Goal: Information Seeking & Learning: Find specific fact

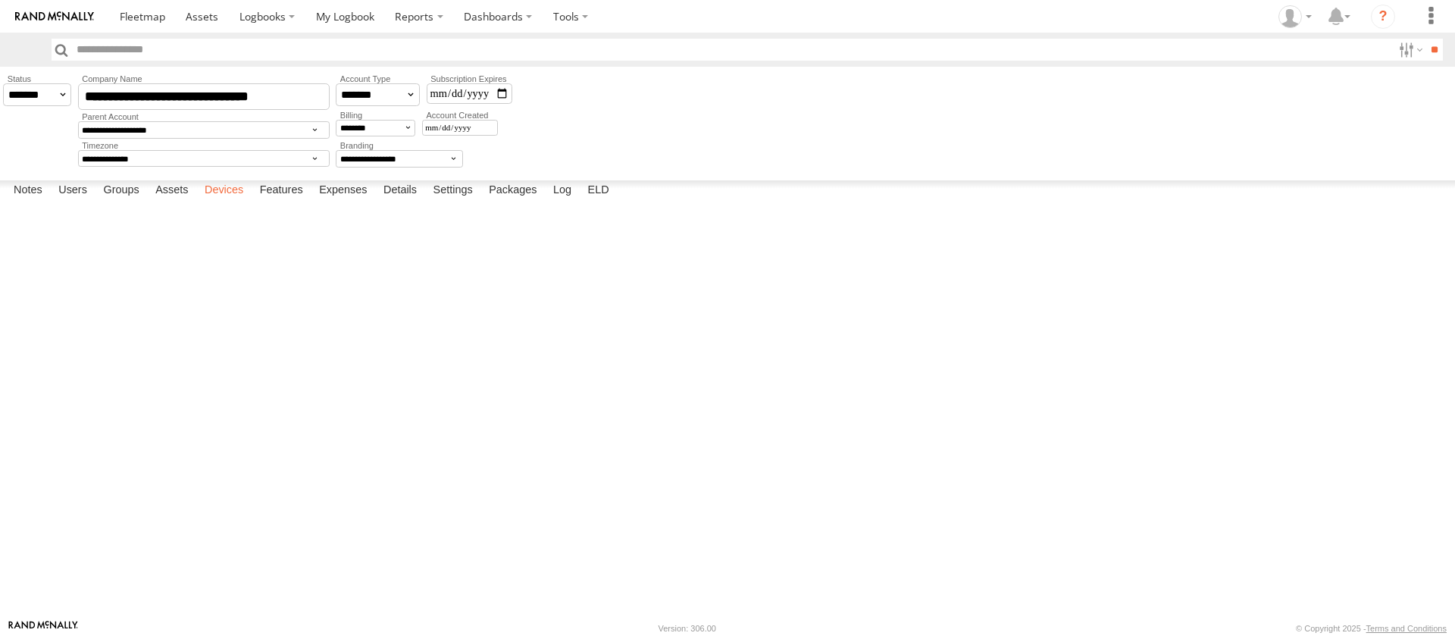
click at [218, 202] on label "Devices" at bounding box center [224, 190] width 54 height 21
click at [161, 202] on label "Assets" at bounding box center [172, 190] width 48 height 21
click at [571, 202] on label "Log" at bounding box center [562, 190] width 33 height 21
click at [84, 202] on label "Users" at bounding box center [73, 190] width 44 height 21
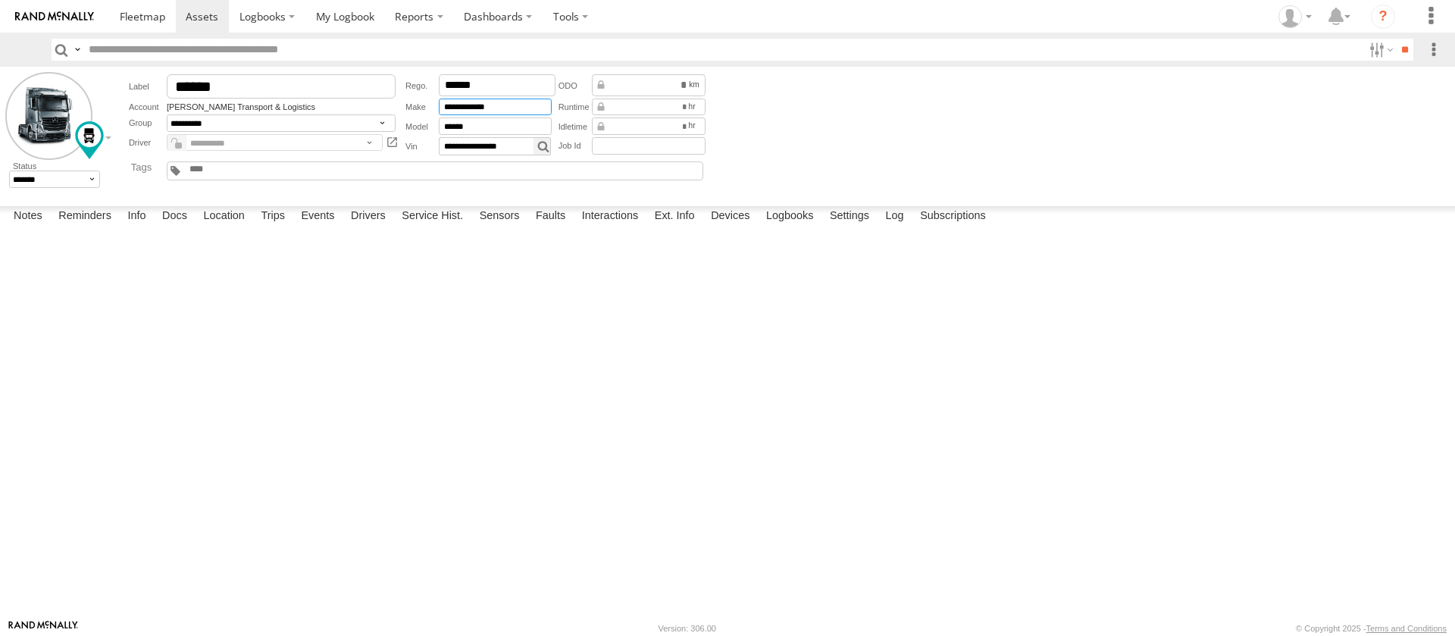
click at [497, 108] on input "**********" at bounding box center [495, 107] width 113 height 17
click at [472, 130] on input "******" at bounding box center [495, 125] width 113 height 17
click at [199, 18] on span at bounding box center [202, 16] width 33 height 14
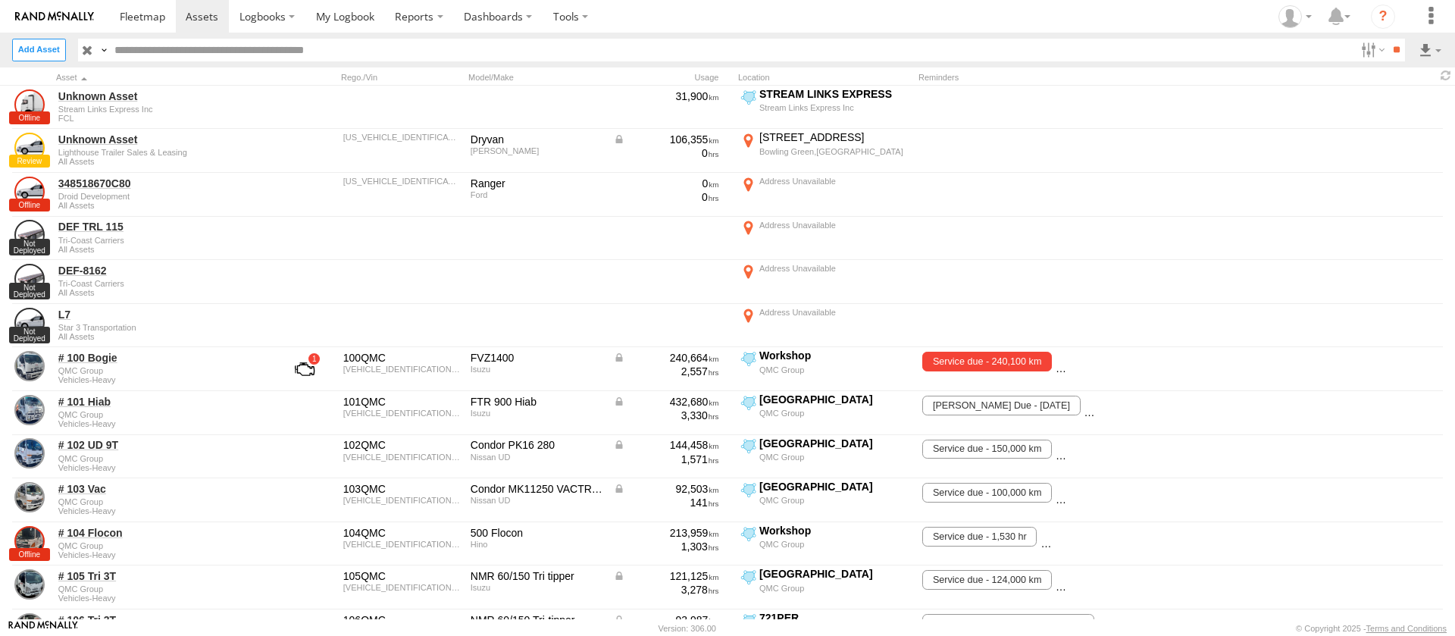
drag, startPoint x: 0, startPoint y: 0, endPoint x: 105, endPoint y: 49, distance: 115.6
click at [105, 49] on label at bounding box center [103, 50] width 12 height 22
click at [0, 0] on span "Model" at bounding box center [0, 0] width 0 height 0
click at [172, 48] on input "text" at bounding box center [732, 50] width 1246 height 22
paste input "******"
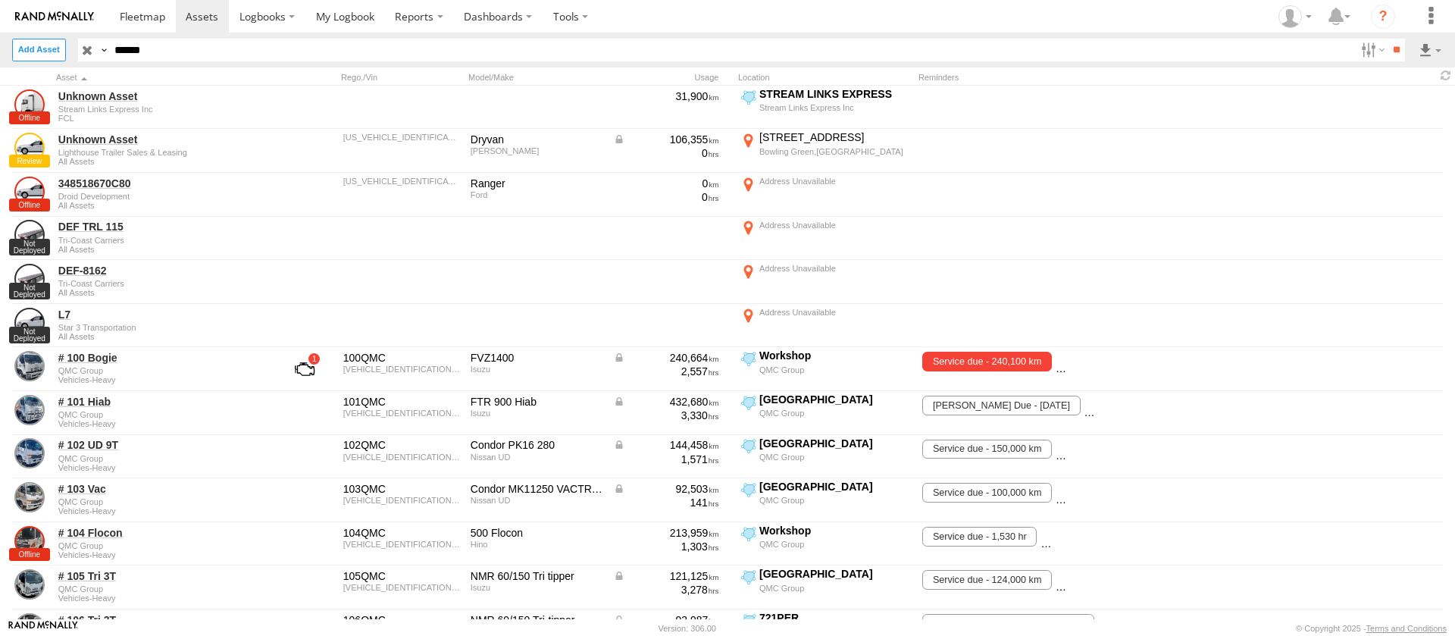
type input "******"
click at [1388, 39] on input "**" at bounding box center [1396, 50] width 17 height 22
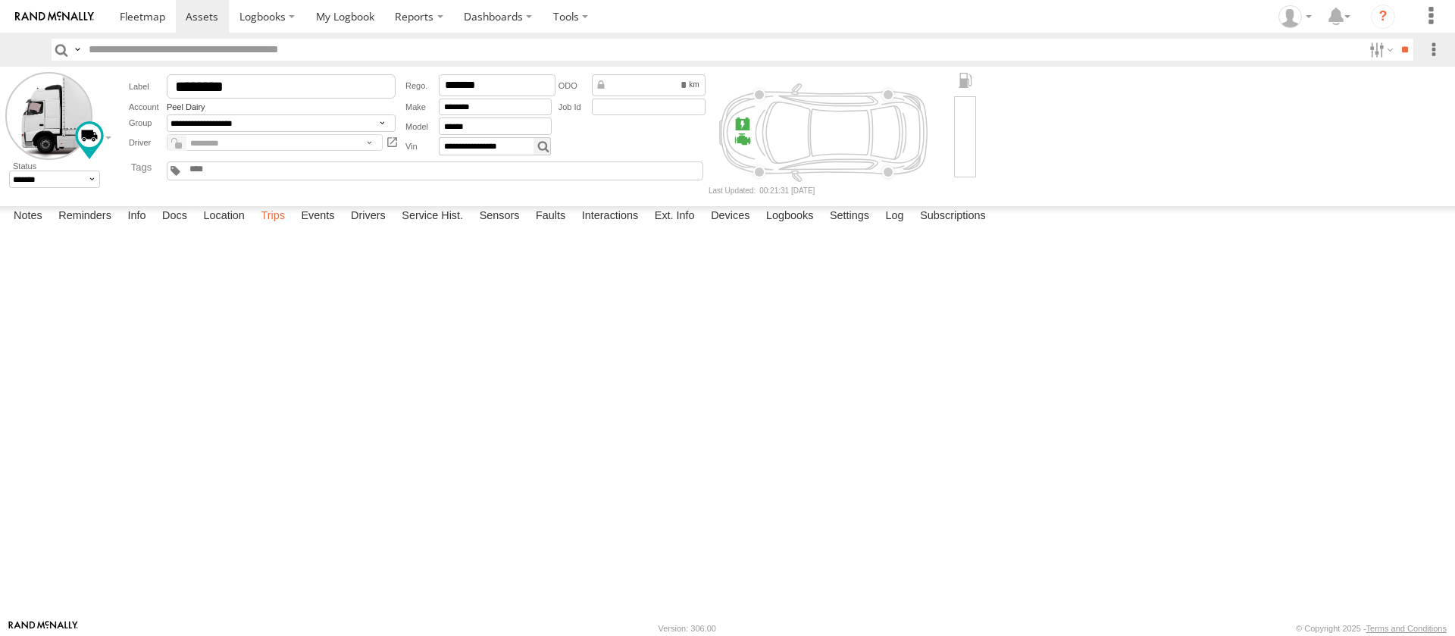
click at [274, 227] on label "Trips" at bounding box center [272, 216] width 39 height 21
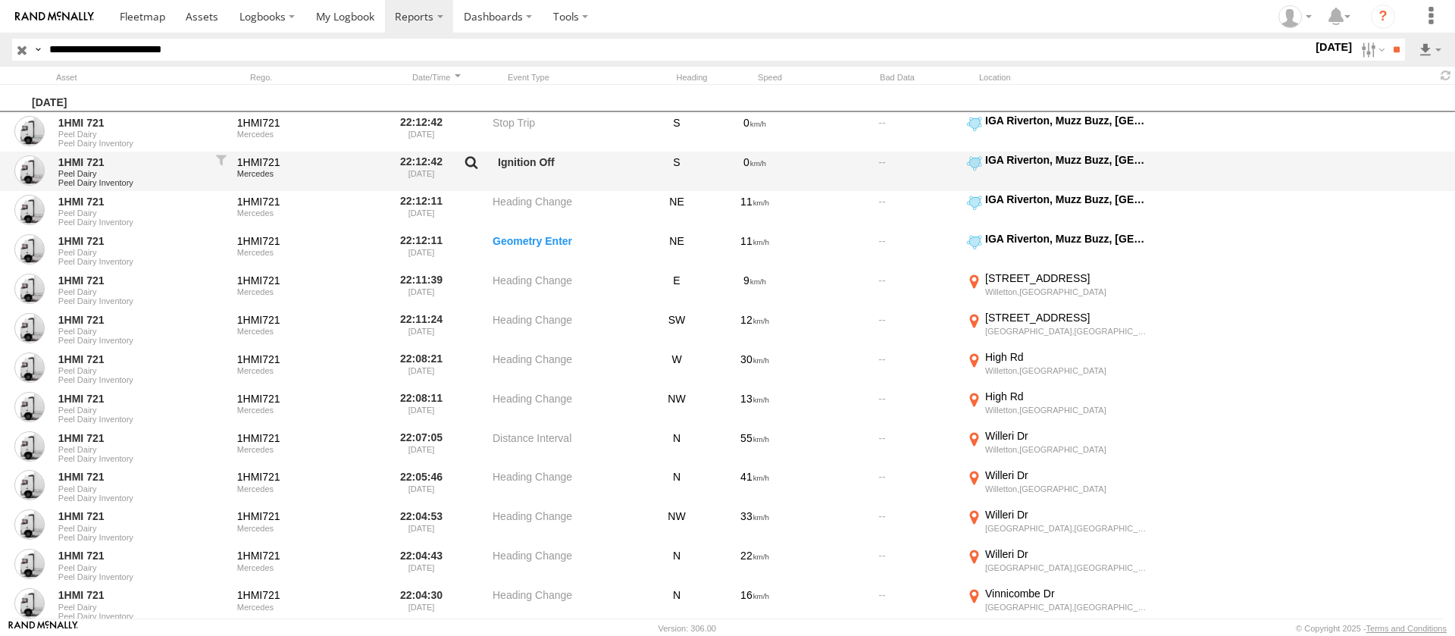
click at [469, 162] on label at bounding box center [472, 165] width 26 height 21
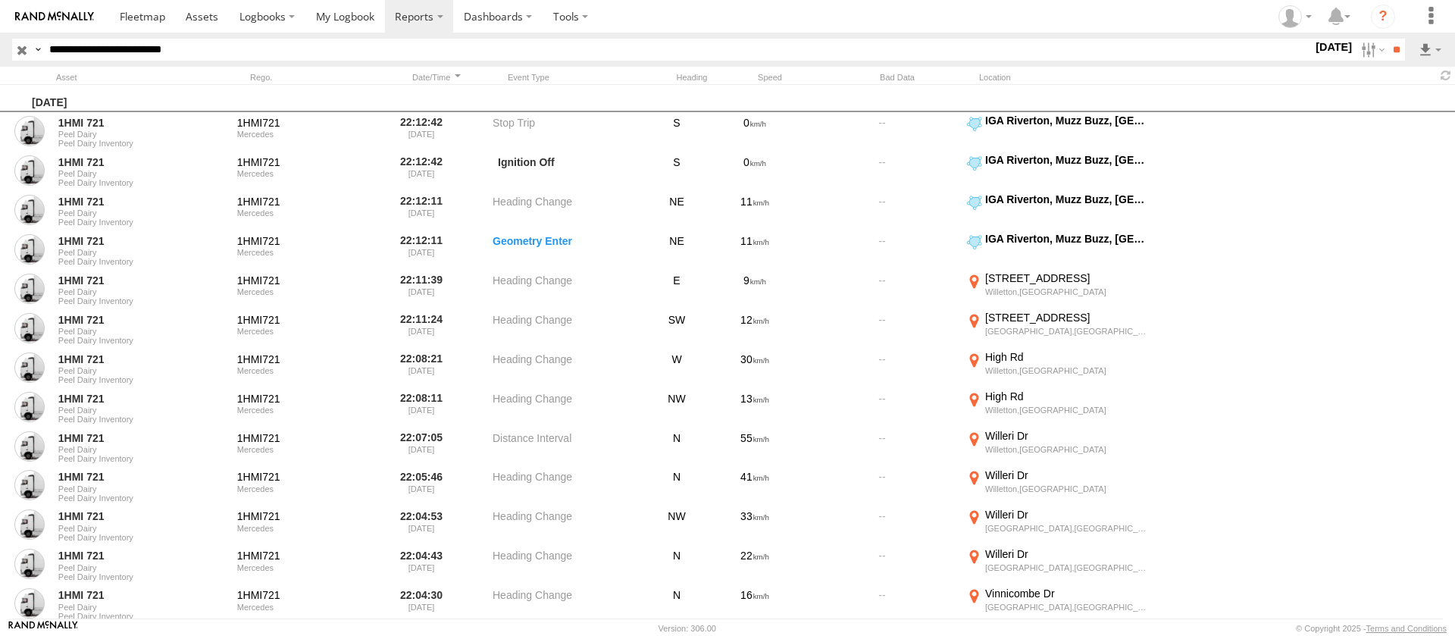
drag, startPoint x: 757, startPoint y: 219, endPoint x: 807, endPoint y: 216, distance: 50.1
click at [0, 0] on div "137812.39" at bounding box center [0, 0] width 0 height 0
copy div "137812.39"
click at [0, 0] on div "Event Parameters/Sensors ×" at bounding box center [0, 0] width 0 height 0
click at [0, 0] on label "×" at bounding box center [0, 0] width 0 height 0
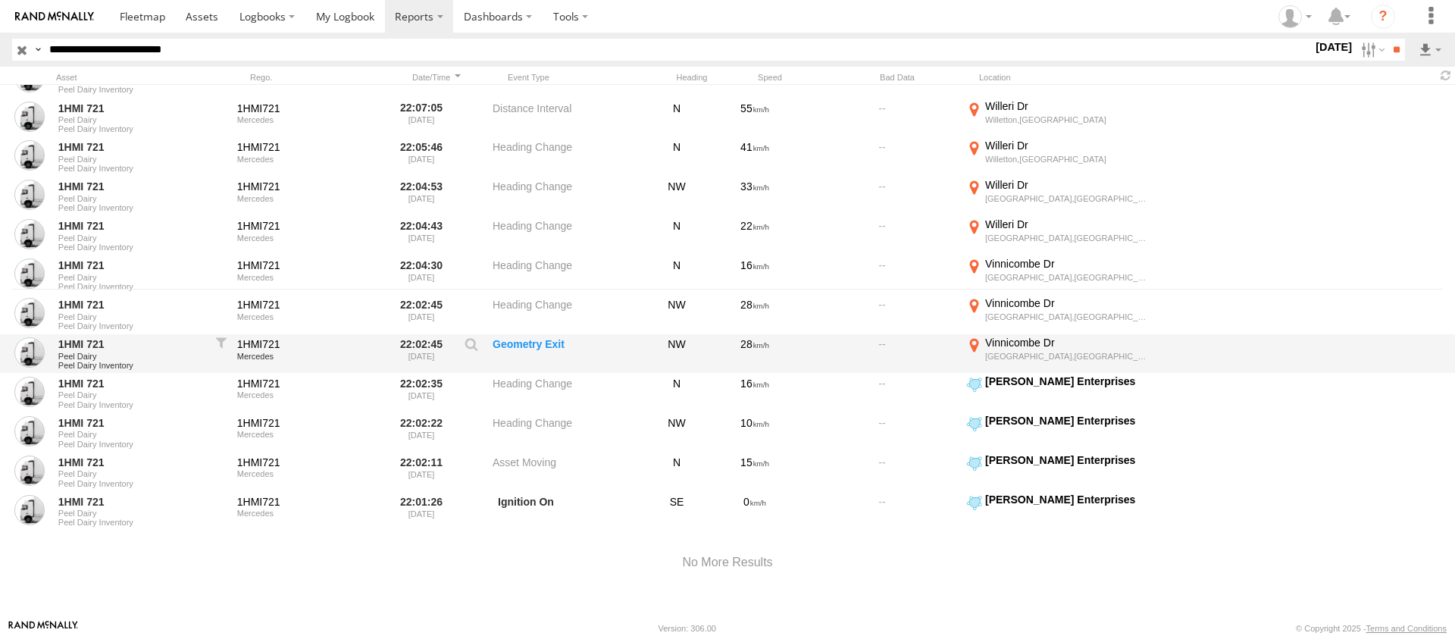
scroll to position [335, 0]
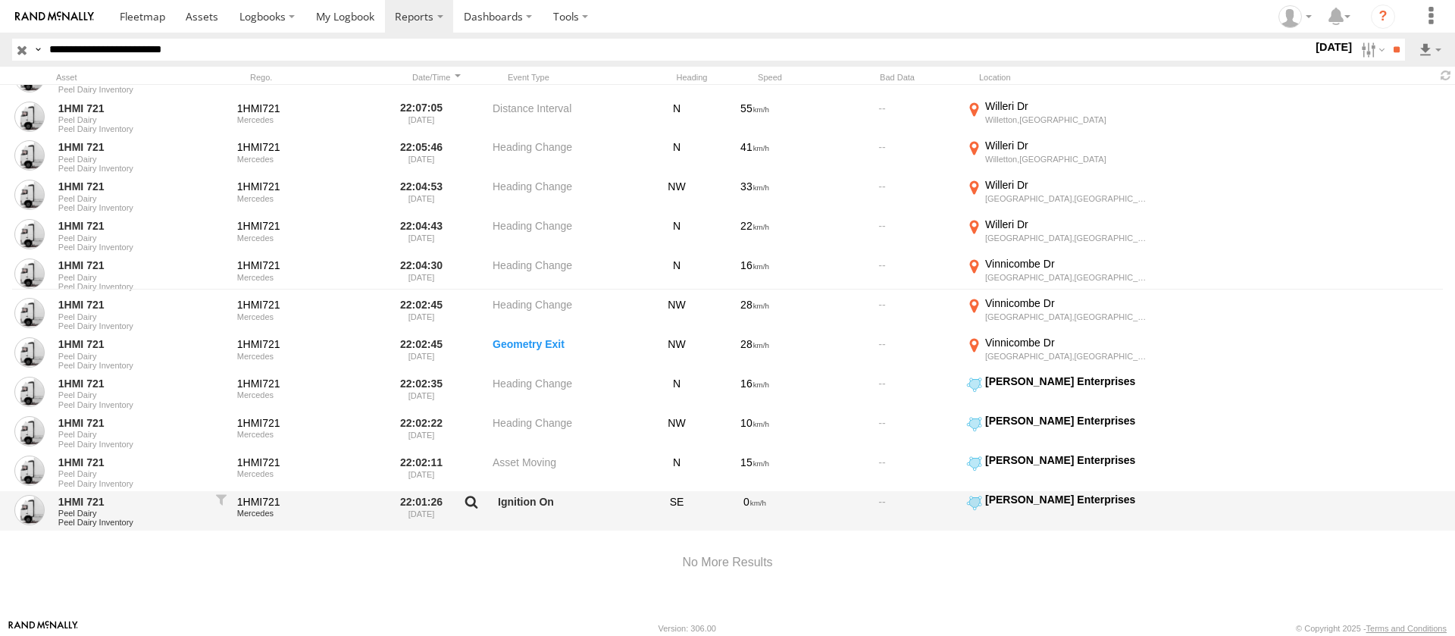
click at [467, 496] on label at bounding box center [472, 505] width 26 height 21
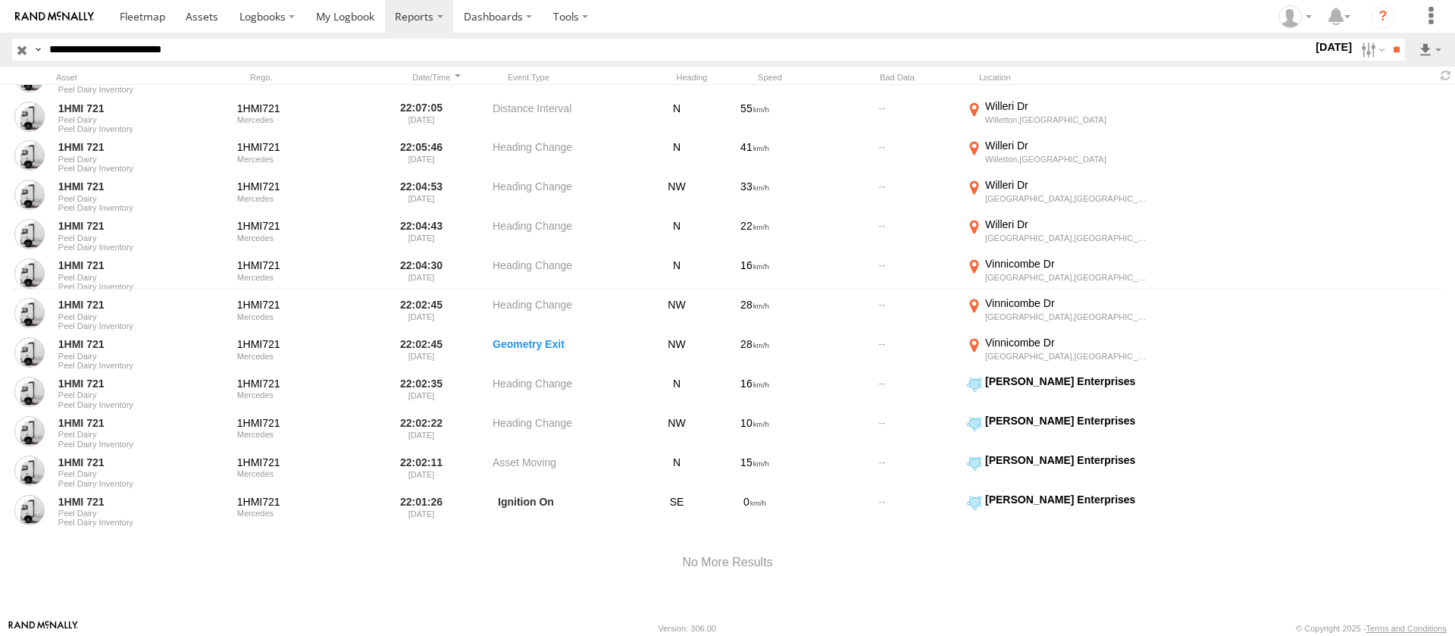
drag, startPoint x: 756, startPoint y: 214, endPoint x: 799, endPoint y: 214, distance: 43.2
click at [0, 0] on div "137807.7" at bounding box center [0, 0] width 0 height 0
copy div "137807.7"
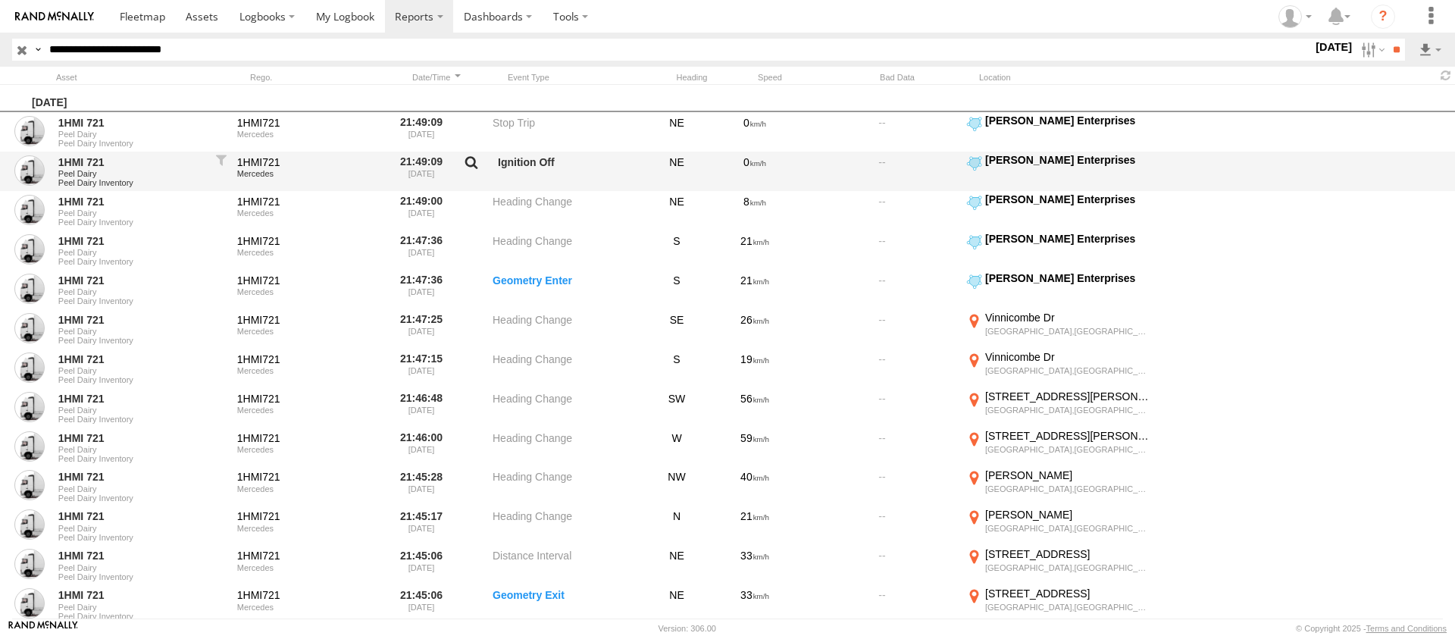
click at [473, 161] on label at bounding box center [472, 165] width 26 height 21
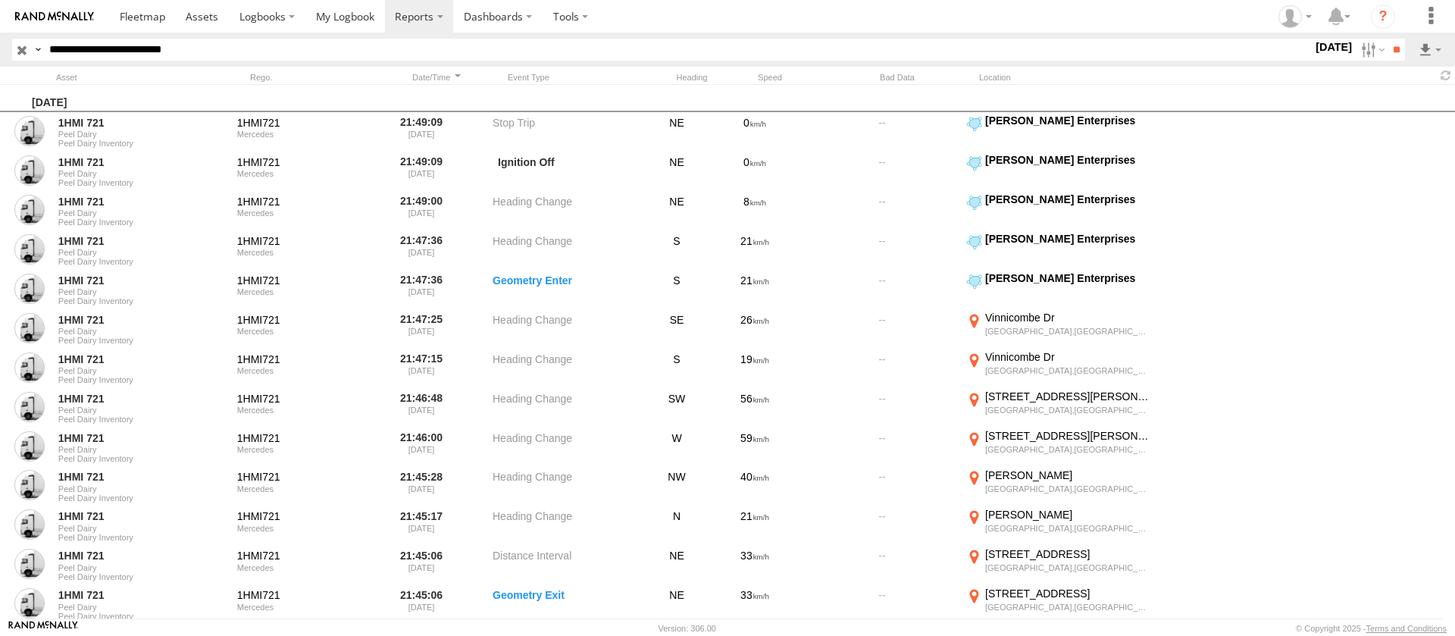
click at [0, 0] on div "Asset Asset - Odometer 137807.7 Asset - Runtime 2641.94 Asset - Speed 0 Asset B…" at bounding box center [0, 0] width 0 height 0
drag, startPoint x: 756, startPoint y: 211, endPoint x: 809, endPoint y: 206, distance: 54.0
click at [0, 0] on div "137807.7" at bounding box center [0, 0] width 0 height 0
copy div "137807.7"
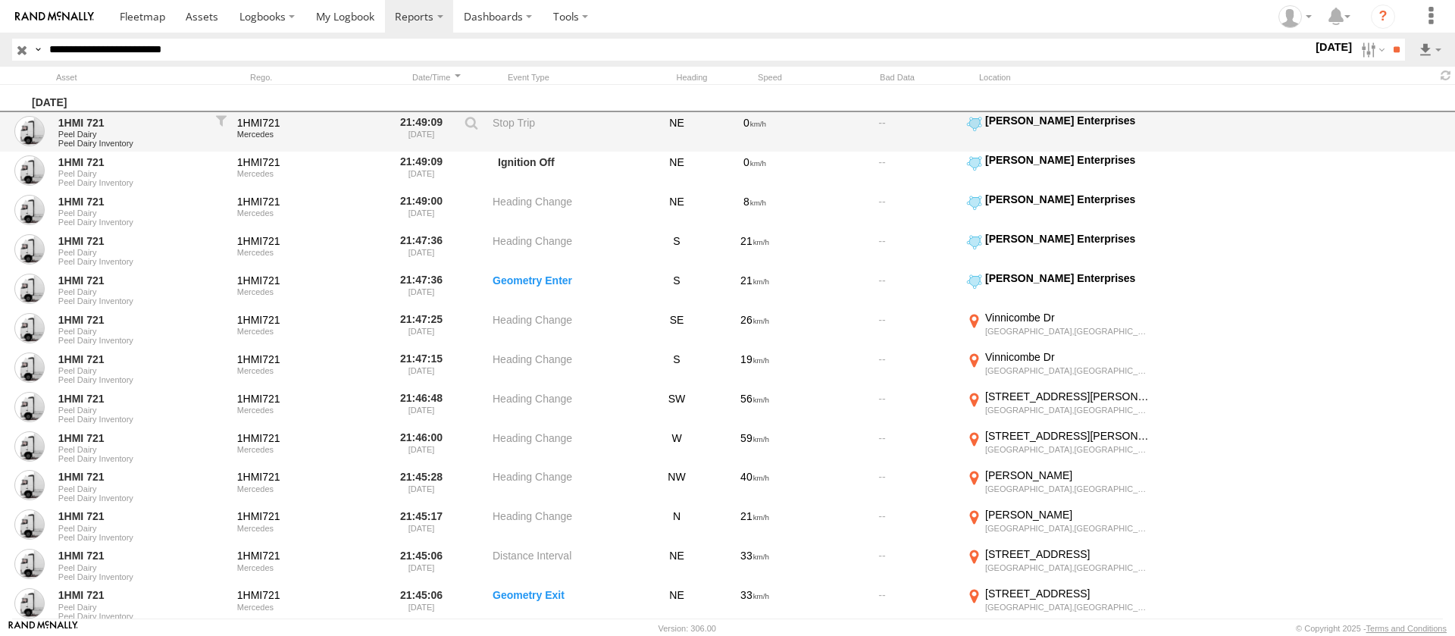
click at [0, 0] on label "×" at bounding box center [0, 0] width 0 height 0
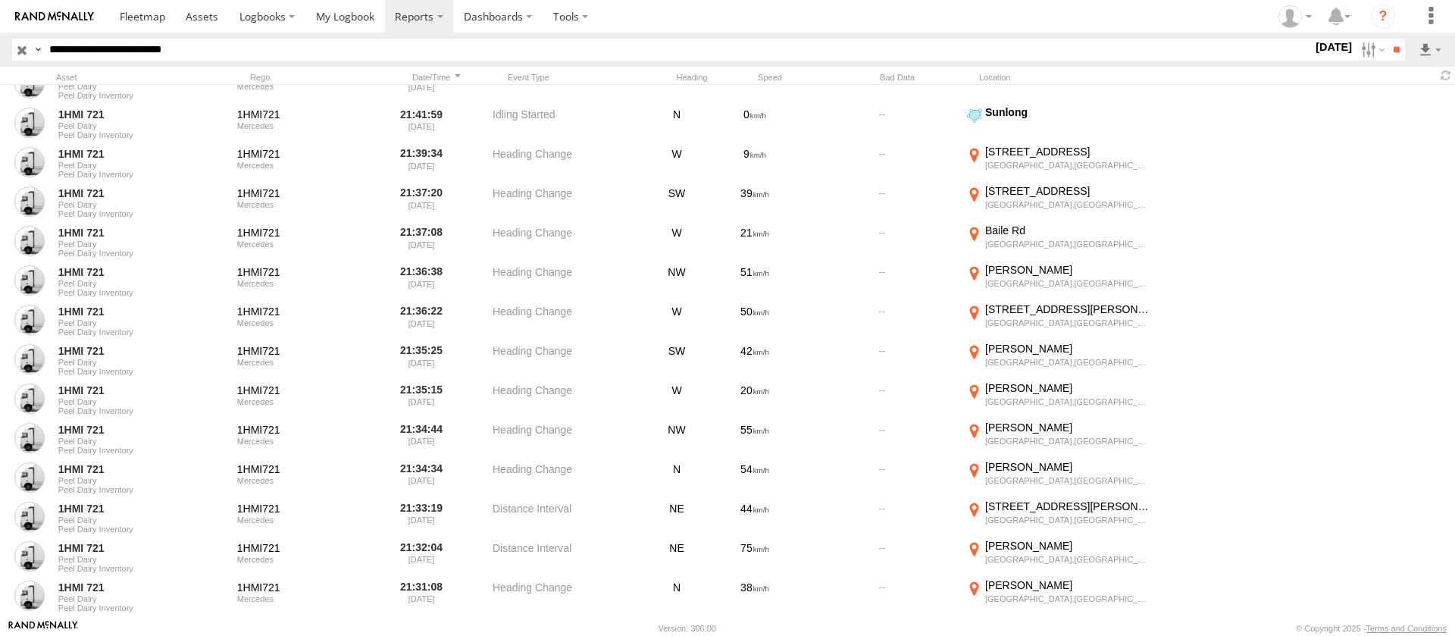
scroll to position [1083, 0]
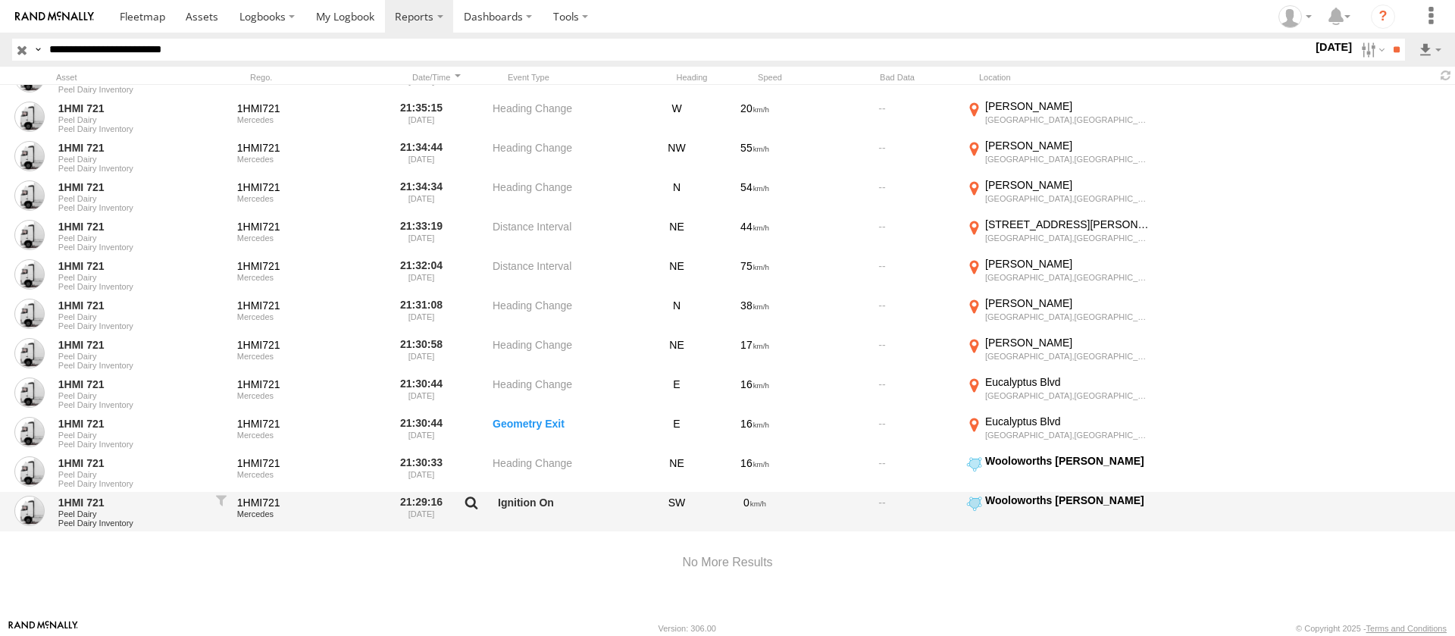
click at [471, 496] on label at bounding box center [472, 506] width 26 height 21
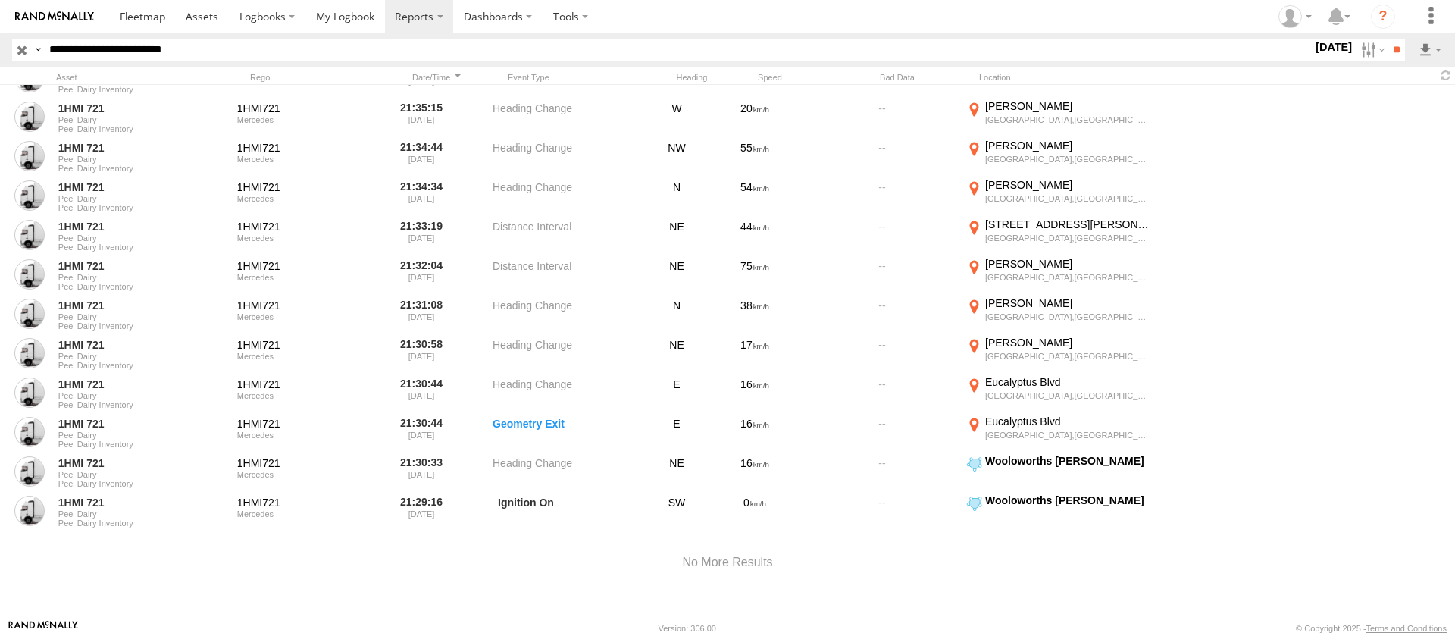
drag, startPoint x: 822, startPoint y: 217, endPoint x: 750, endPoint y: 219, distance: 72.8
click at [0, 0] on div "Asset - Odometer 137797.39" at bounding box center [0, 0] width 0 height 0
copy div "137797.39"
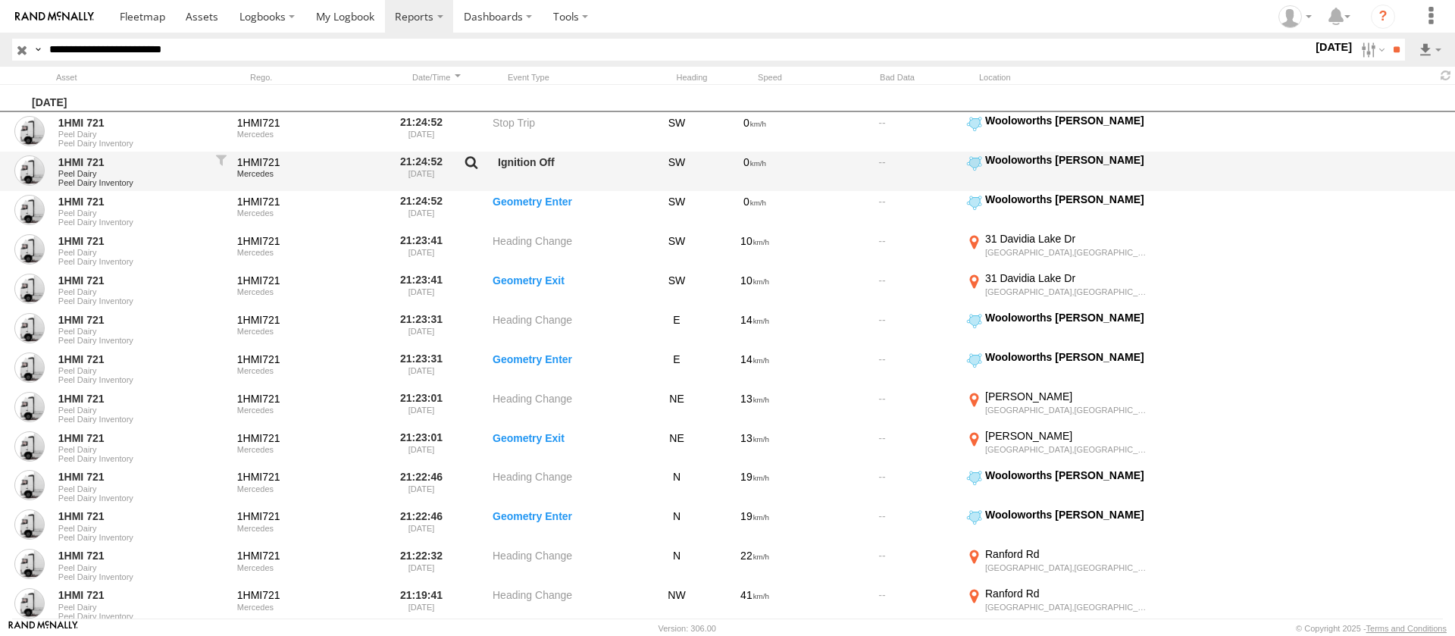
click at [474, 162] on label at bounding box center [472, 165] width 26 height 21
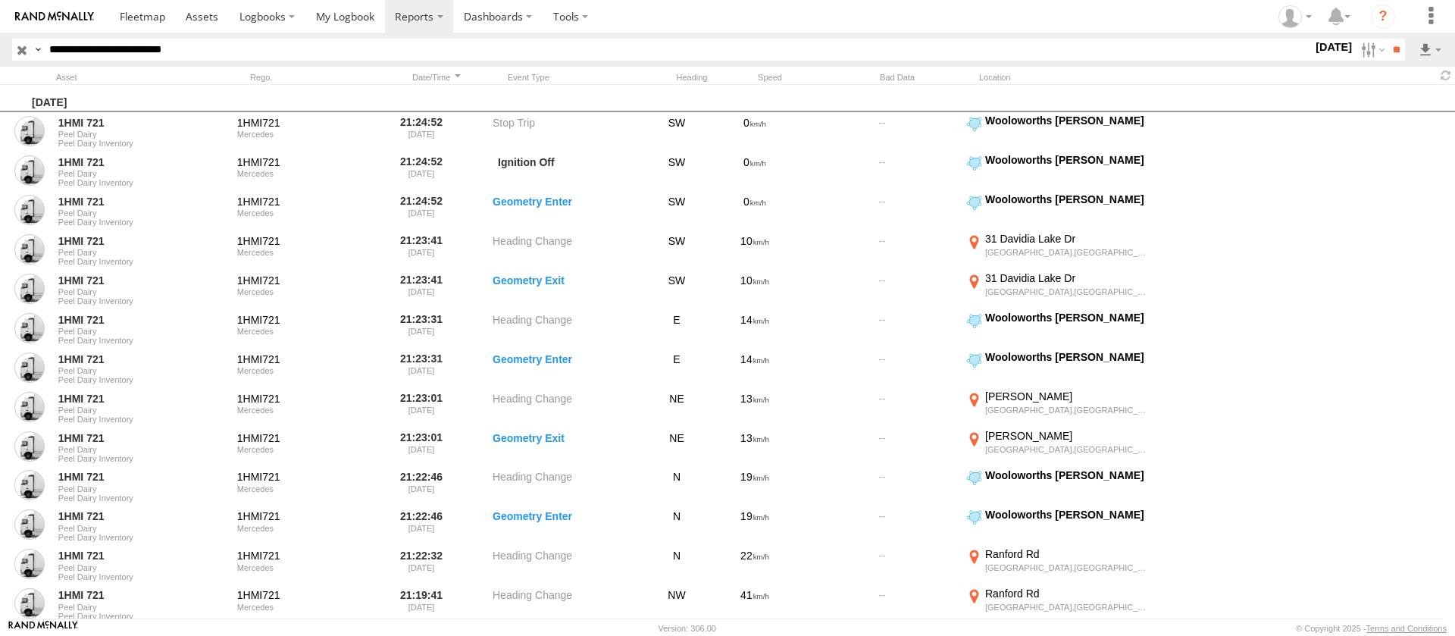
drag, startPoint x: 778, startPoint y: 226, endPoint x: 866, endPoint y: 161, distance: 110.1
click at [0, 0] on div "Asset - Odometer 137797.39" at bounding box center [0, 0] width 0 height 0
copy div "137797.39"
click at [0, 0] on label "×" at bounding box center [0, 0] width 0 height 0
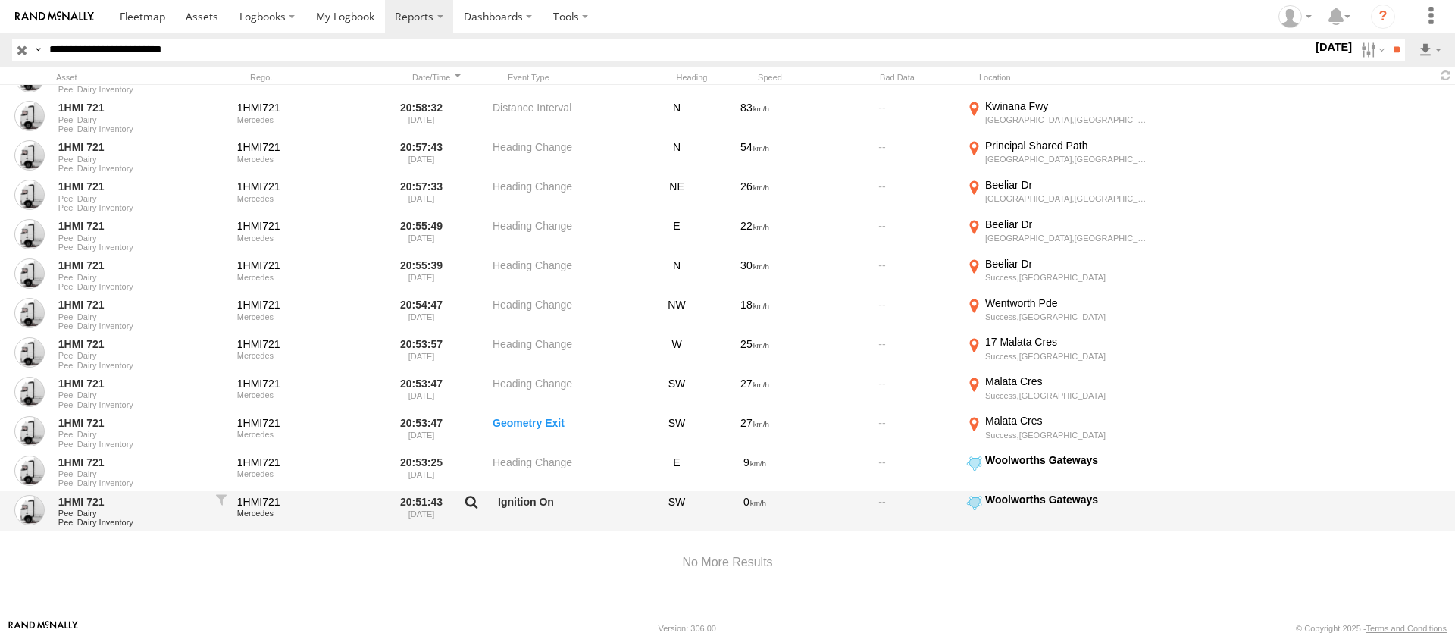
click at [462, 495] on label at bounding box center [472, 505] width 26 height 21
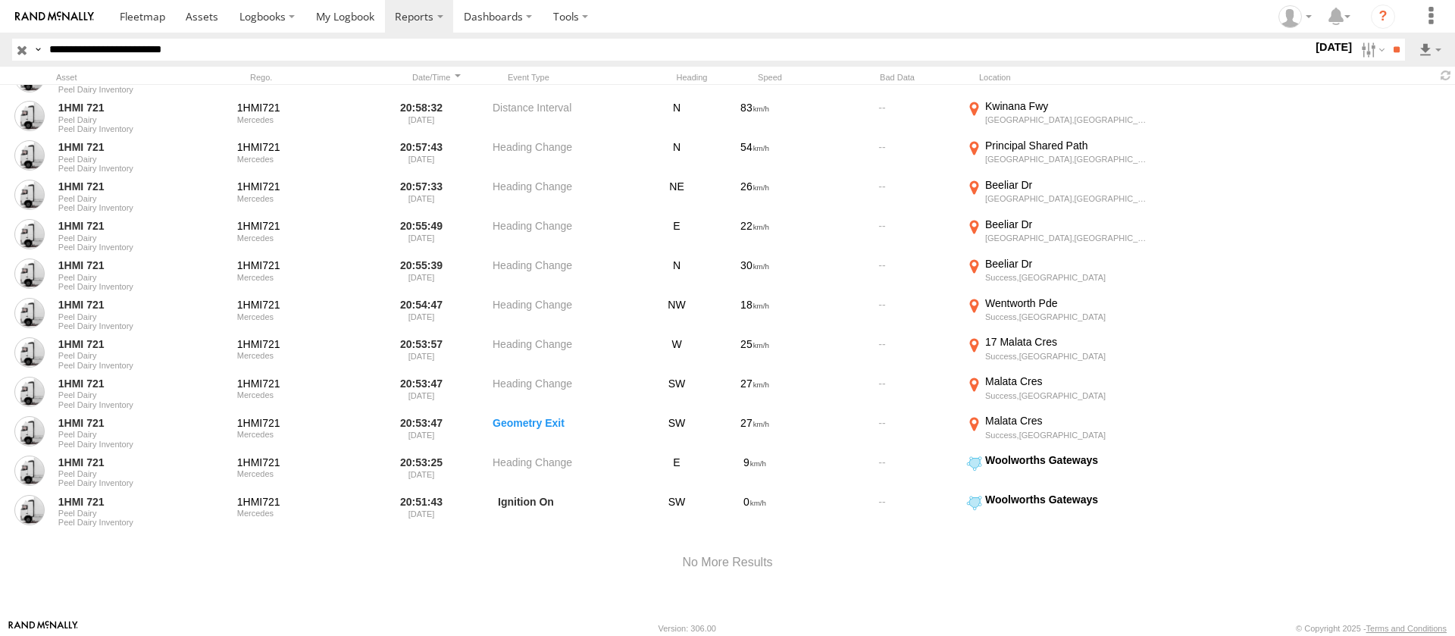
drag, startPoint x: 837, startPoint y: 208, endPoint x: 752, endPoint y: 217, distance: 86.1
click at [0, 0] on div "Asset - Odometer 137779.61" at bounding box center [0, 0] width 0 height 0
copy div "137779.61"
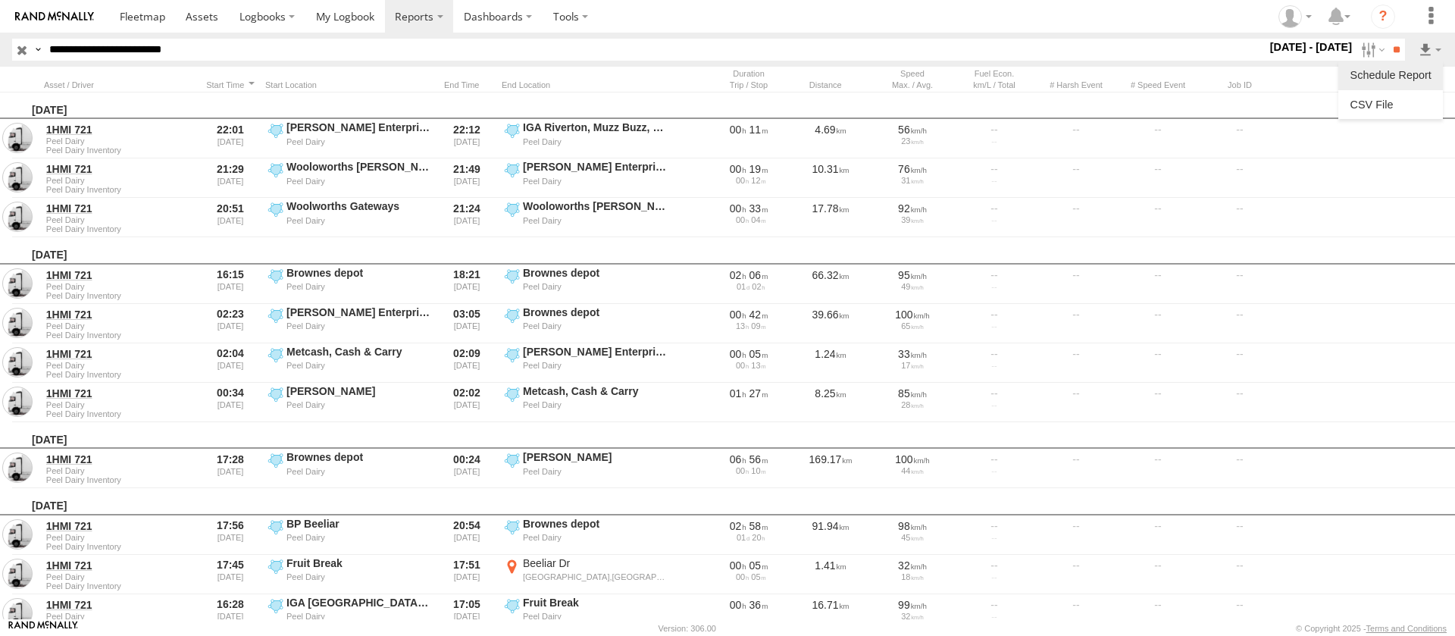
click at [1402, 80] on label at bounding box center [1391, 75] width 92 height 23
click at [0, 0] on label "×" at bounding box center [0, 0] width 0 height 0
click at [1401, 98] on link at bounding box center [1391, 104] width 92 height 23
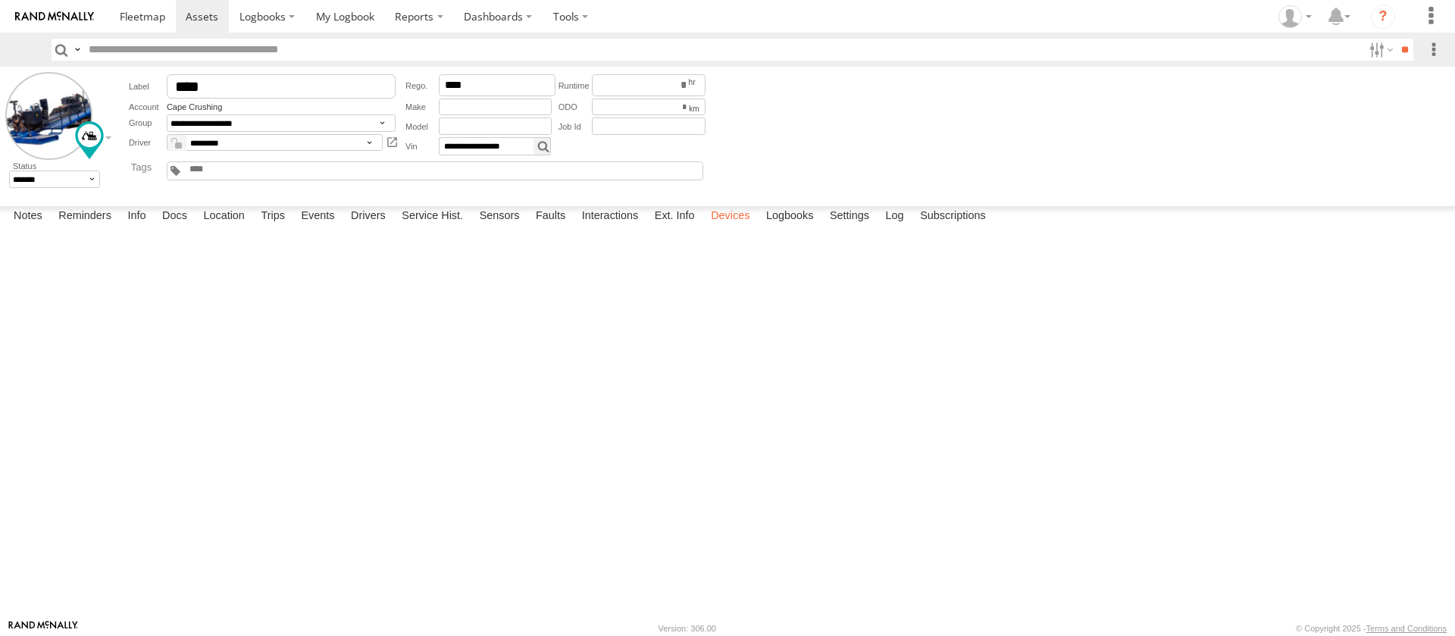
click at [739, 227] on label "Devices" at bounding box center [730, 216] width 54 height 21
drag, startPoint x: 796, startPoint y: 281, endPoint x: 769, endPoint y: 283, distance: 27.4
click at [0, 0] on div "02:45 [DATE]" at bounding box center [0, 0] width 0 height 0
drag, startPoint x: 800, startPoint y: 282, endPoint x: 769, endPoint y: 280, distance: 30.4
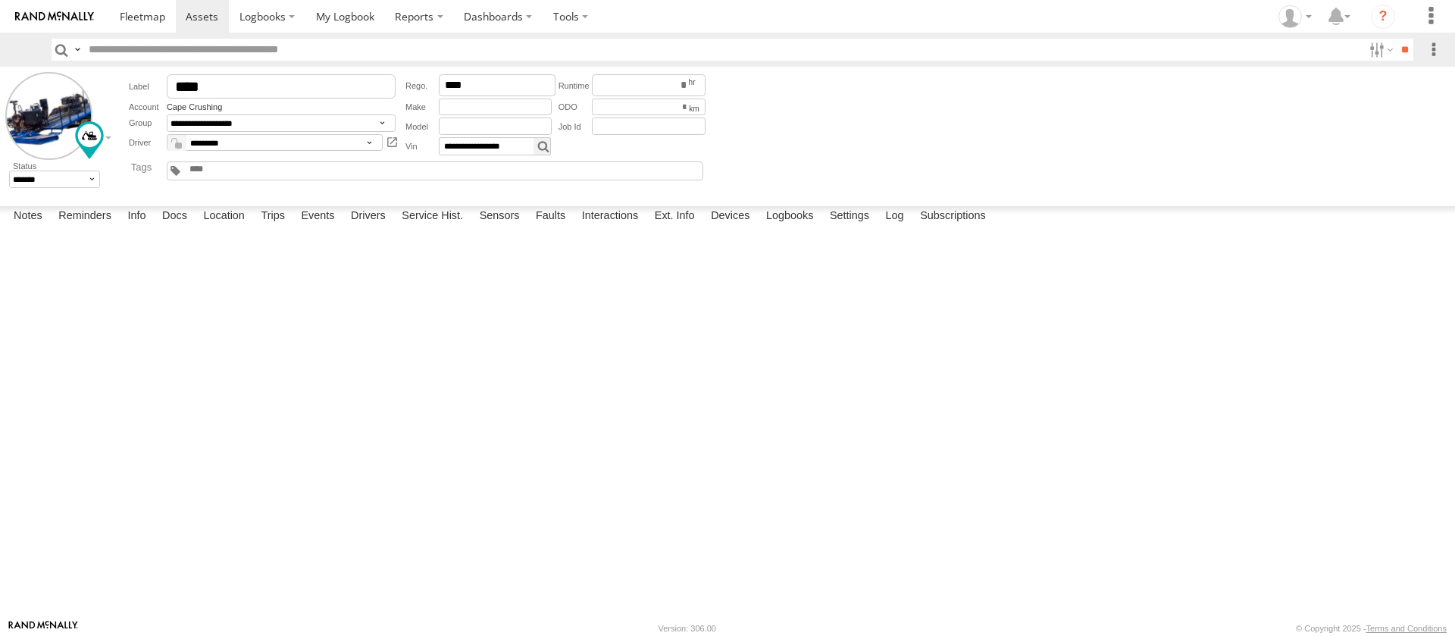
click at [0, 0] on div "3C842710474C Cape Crushing Offline GX6 2.2.0-enc 05:01 [DATE] 18:01 [DATE] 02:4…" at bounding box center [0, 0] width 0 height 0
copy div "[DATE]"
